Goal: Transaction & Acquisition: Purchase product/service

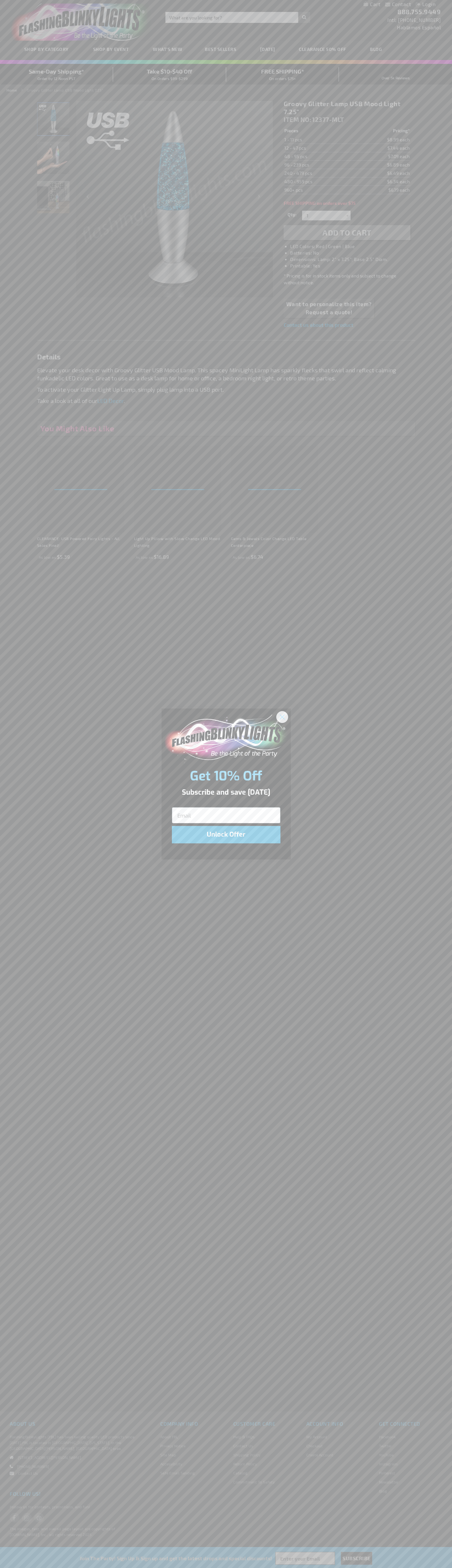
click at [282, 716] on icon "Close dialog" at bounding box center [281, 716] width 4 height 4
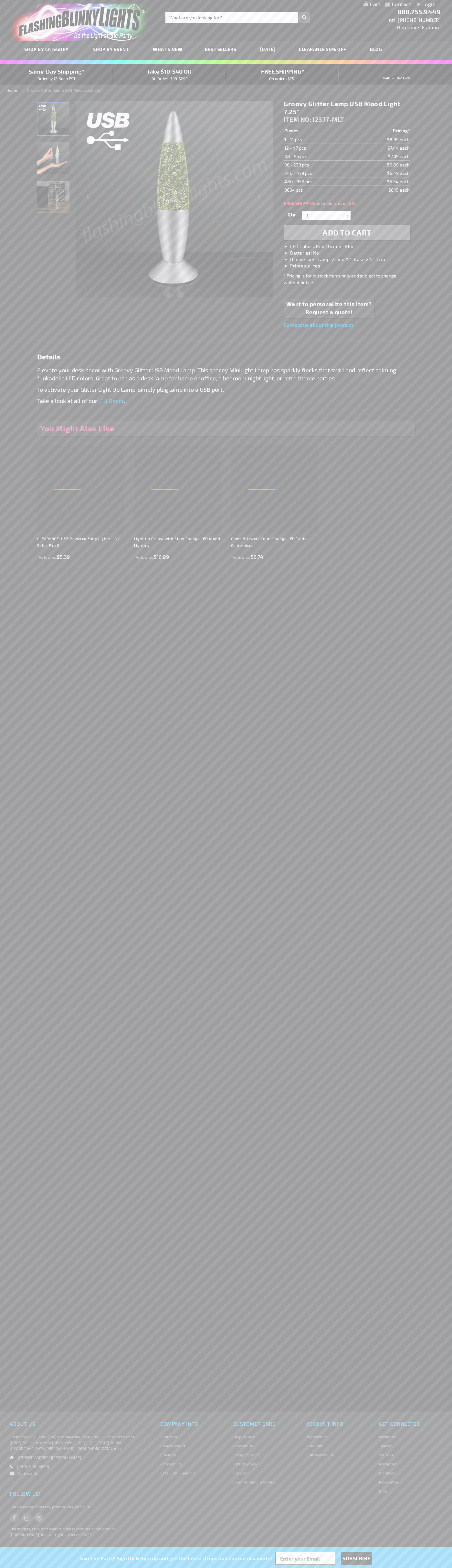
click at [353, 247] on li "LED Colors: Red | Green | Blue" at bounding box center [353, 247] width 126 height 7
click at [347, 233] on span "Add to Cart" at bounding box center [347, 232] width 49 height 9
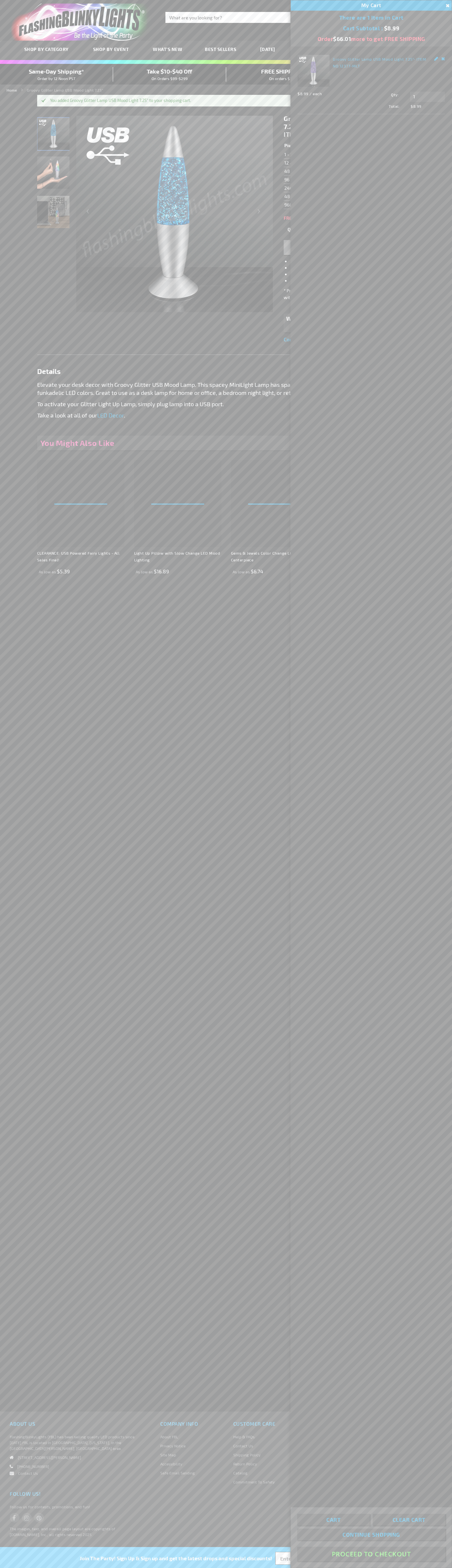
click at [371, 1554] on button "Proceed To Checkout" at bounding box center [371, 1554] width 148 height 15
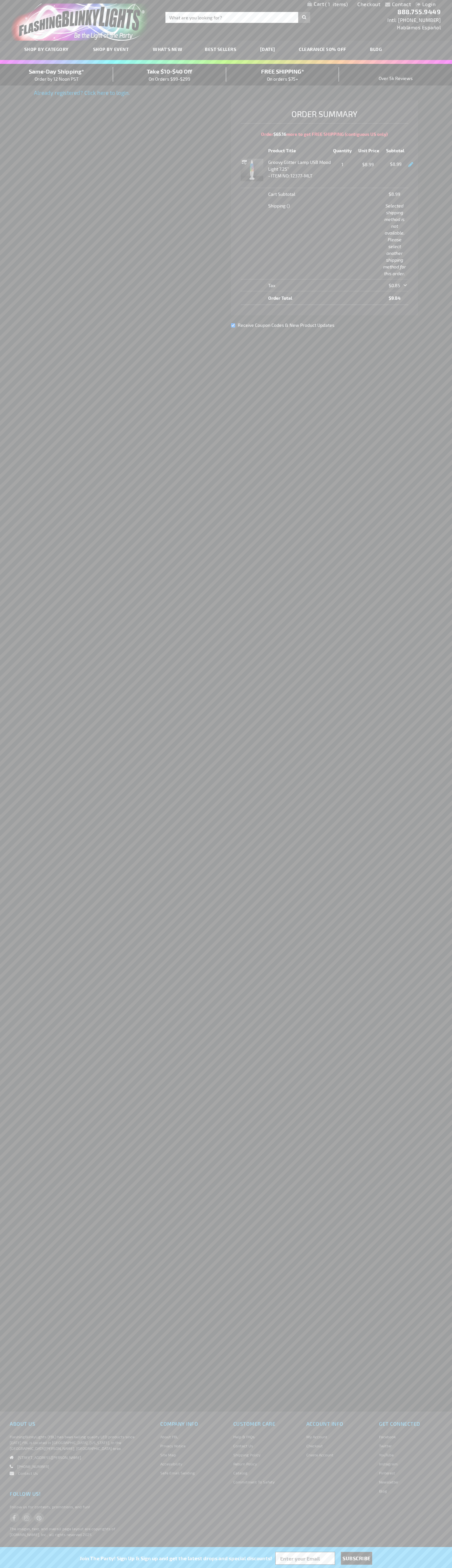
click at [57, 75] on div "Same-Day Shipping* Order by 12 Noon PST" at bounding box center [57, 74] width 113 height 15
click at [369, 4] on link "Checkout" at bounding box center [369, 4] width 23 height 6
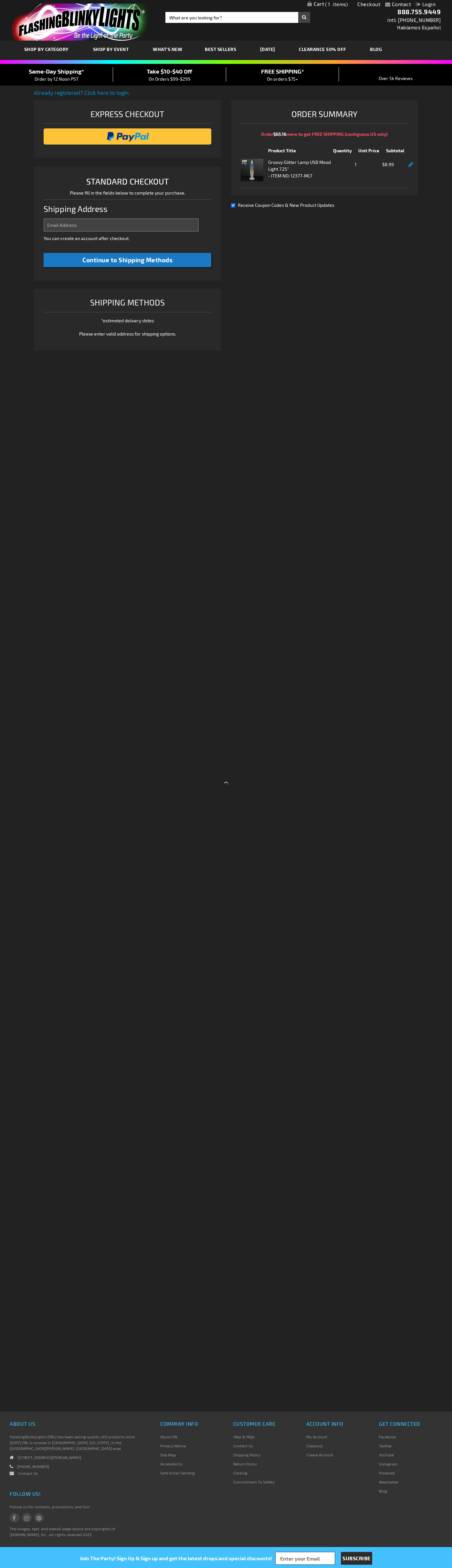
select select "US"
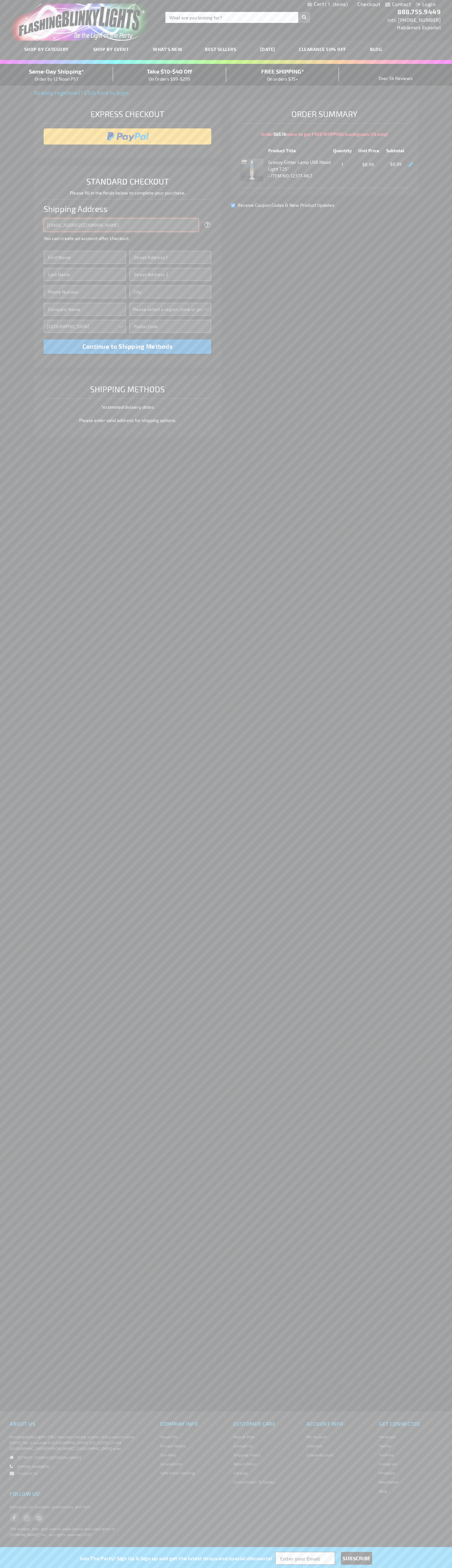
type input "johnsmith005@storebotmail.joonix.net"
type input "John"
type input "4581 Webb Street"
type input "First floor"
type input "pryor"
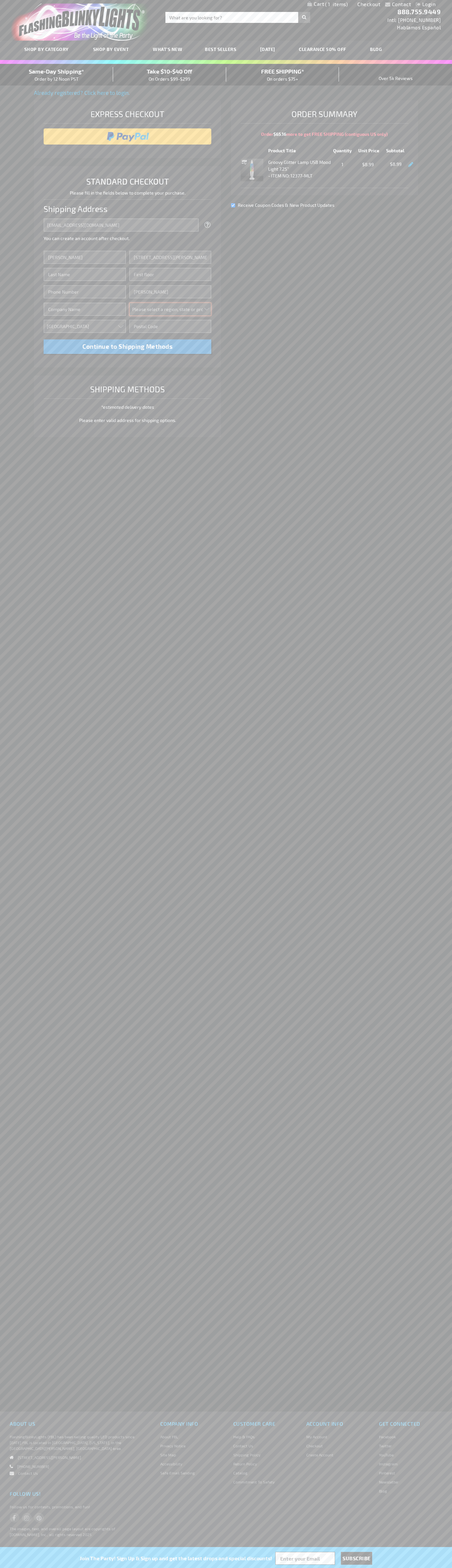
select select "48"
type input "74361"
type input "Smith"
type input "6502530000"
type input "John Smith"
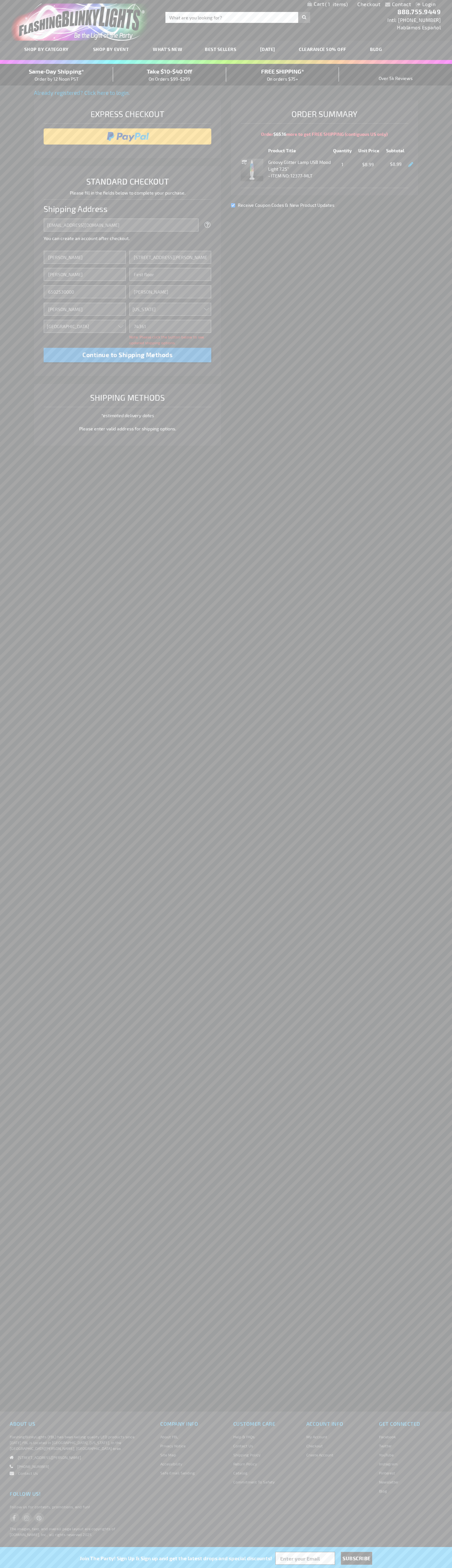
click at [57, 75] on div "Same-Day Shipping* Order by 12 Noon PST" at bounding box center [57, 74] width 113 height 15
click at [127, 136] on input "image" at bounding box center [127, 136] width 161 height 13
